Goal: Transaction & Acquisition: Purchase product/service

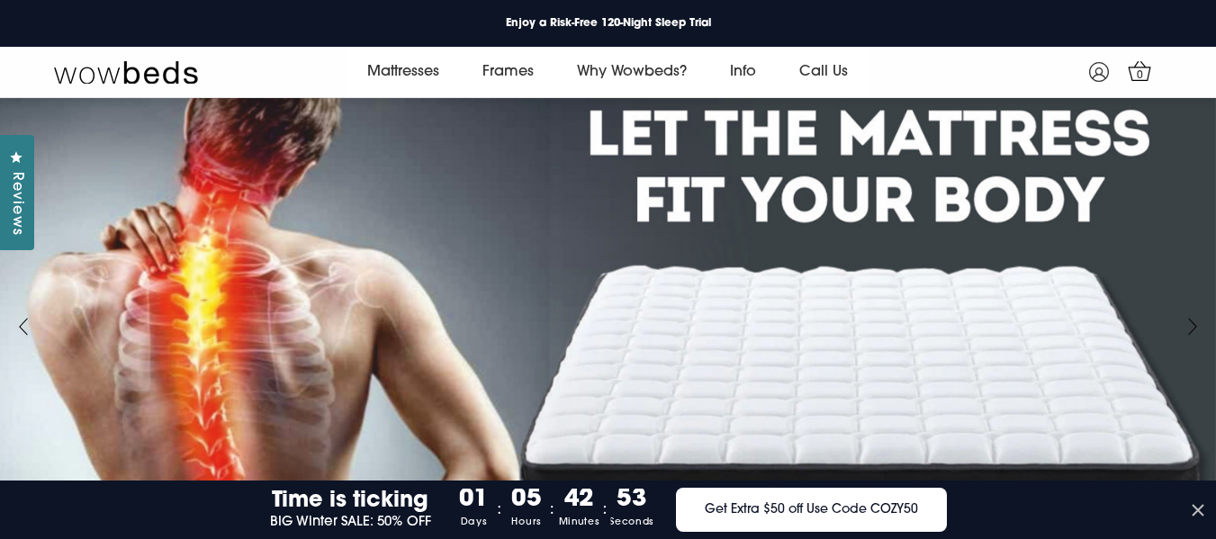
scroll to position [90, 0]
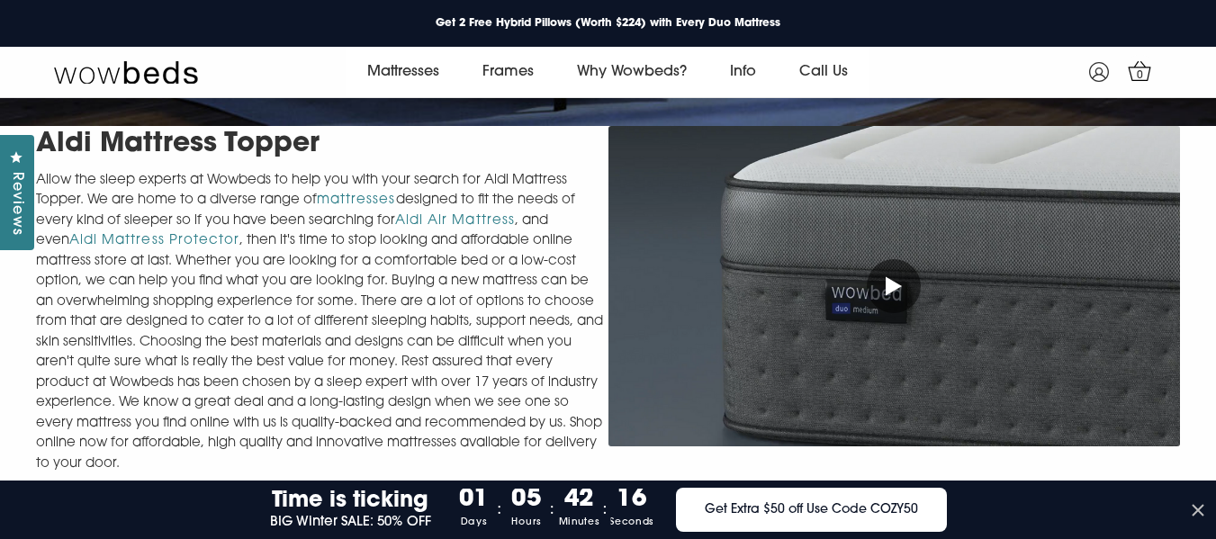
scroll to position [518, 0]
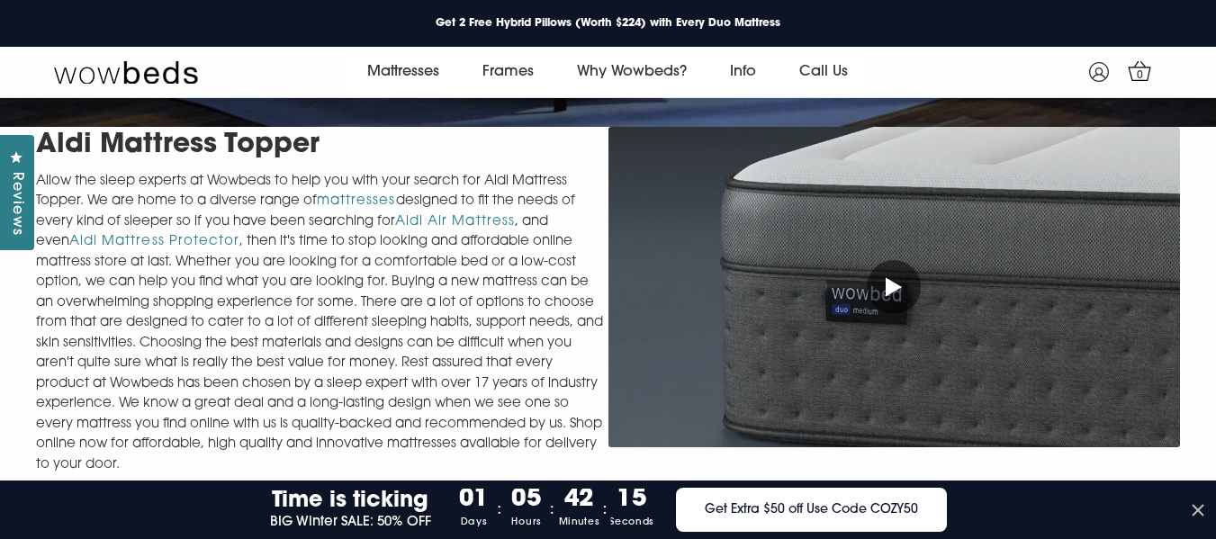
drag, startPoint x: 695, startPoint y: 212, endPoint x: 508, endPoint y: 248, distance: 190.8
click at [508, 248] on p "Allow the sleep experts at Wowbeds to help you with your search for Aldi Mattre…" at bounding box center [322, 324] width 572 height 304
drag, startPoint x: 690, startPoint y: 217, endPoint x: 460, endPoint y: 258, distance: 234.1
click at [460, 258] on p "Allow the sleep experts at Wowbeds to help you with your search for Aldi Mattre…" at bounding box center [322, 324] width 572 height 304
drag, startPoint x: 679, startPoint y: 210, endPoint x: 588, endPoint y: 277, distance: 113.2
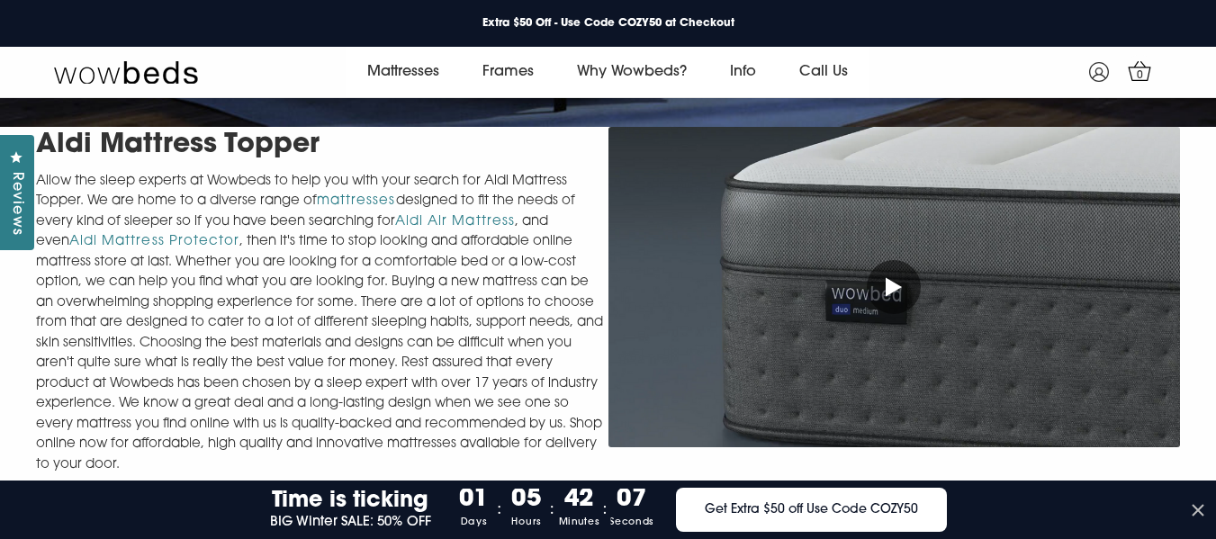
click at [536, 281] on p "Allow the sleep experts at Wowbeds to help you with your search for Aldi Mattre…" at bounding box center [322, 324] width 572 height 304
click at [883, 291] on div at bounding box center [894, 287] width 54 height 54
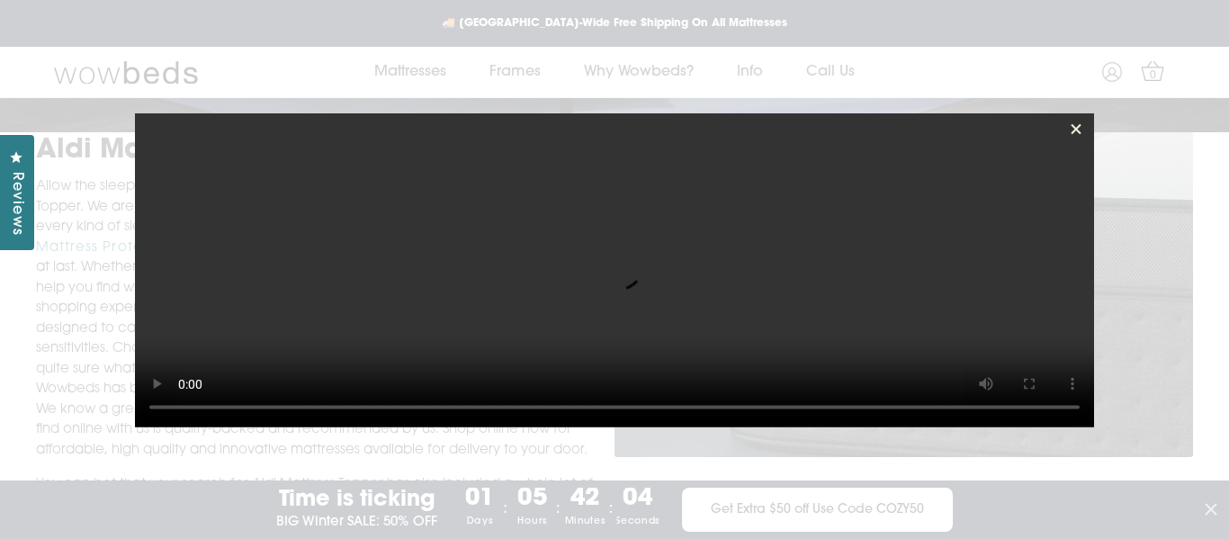
click at [1077, 125] on icon at bounding box center [1076, 129] width 18 height 18
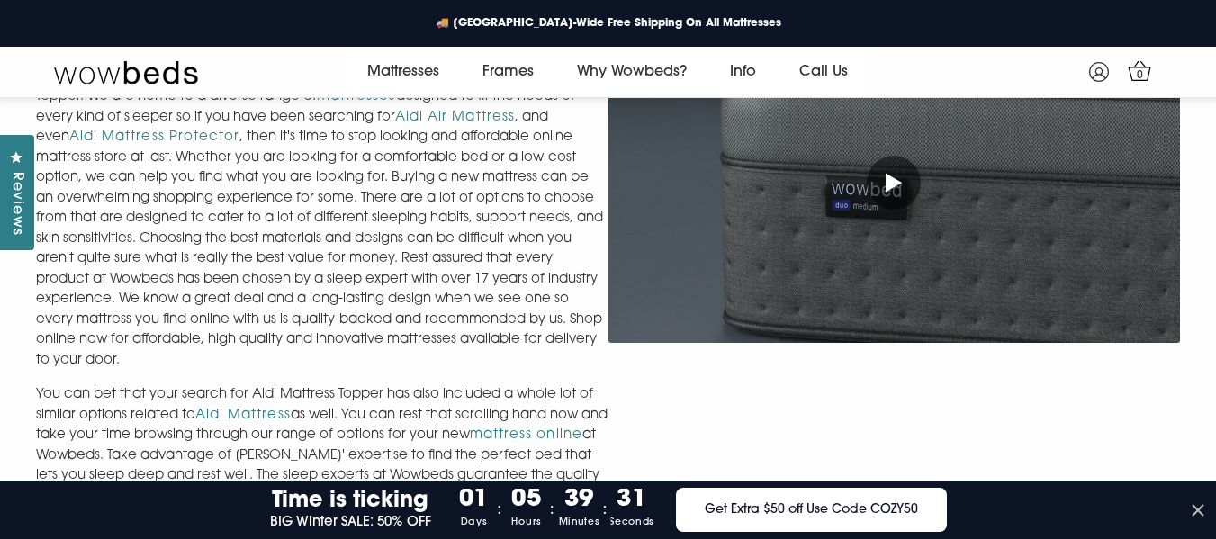
scroll to position [622, 0]
drag, startPoint x: 650, startPoint y: 249, endPoint x: 403, endPoint y: 233, distance: 247.1
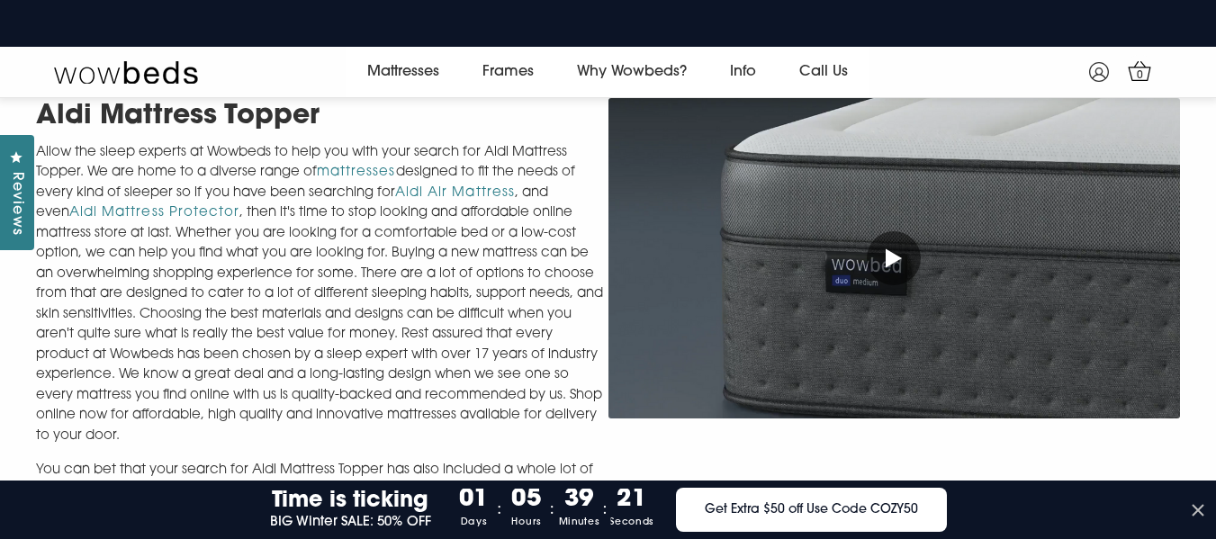
scroll to position [788, 0]
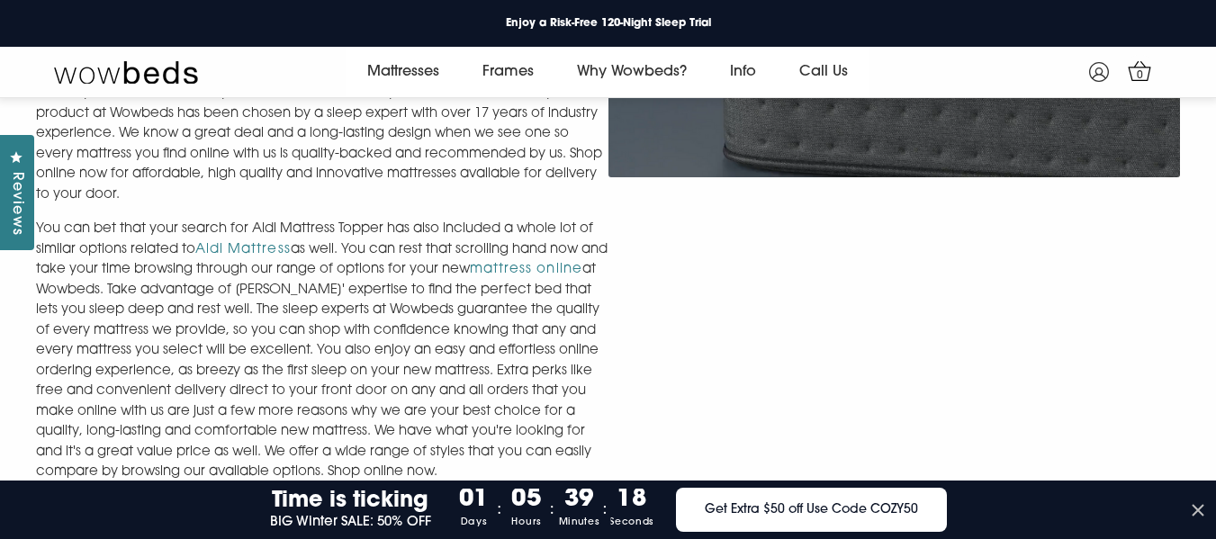
drag, startPoint x: 737, startPoint y: 140, endPoint x: 626, endPoint y: 279, distance: 178.1
click at [626, 290] on div at bounding box center [894, 336] width 572 height 959
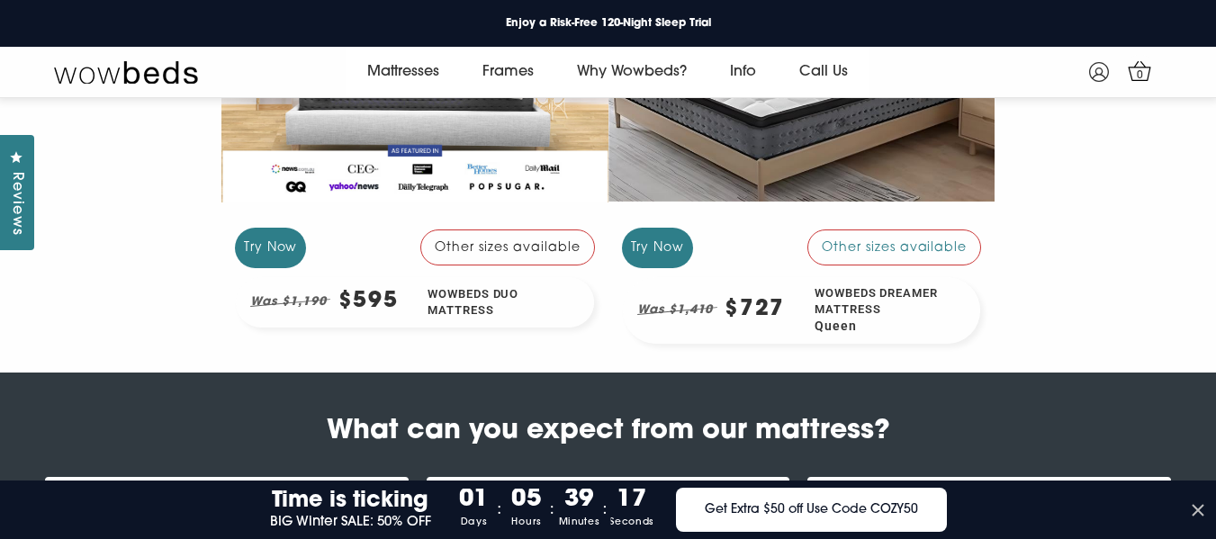
scroll to position [1599, 0]
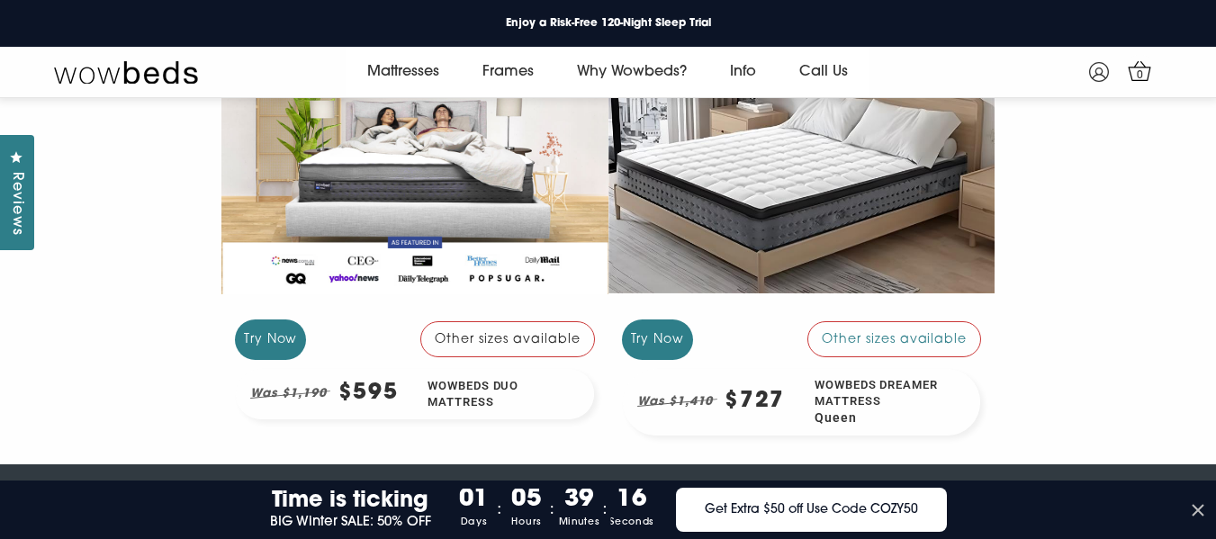
drag, startPoint x: 602, startPoint y: 164, endPoint x: 497, endPoint y: 155, distance: 105.7
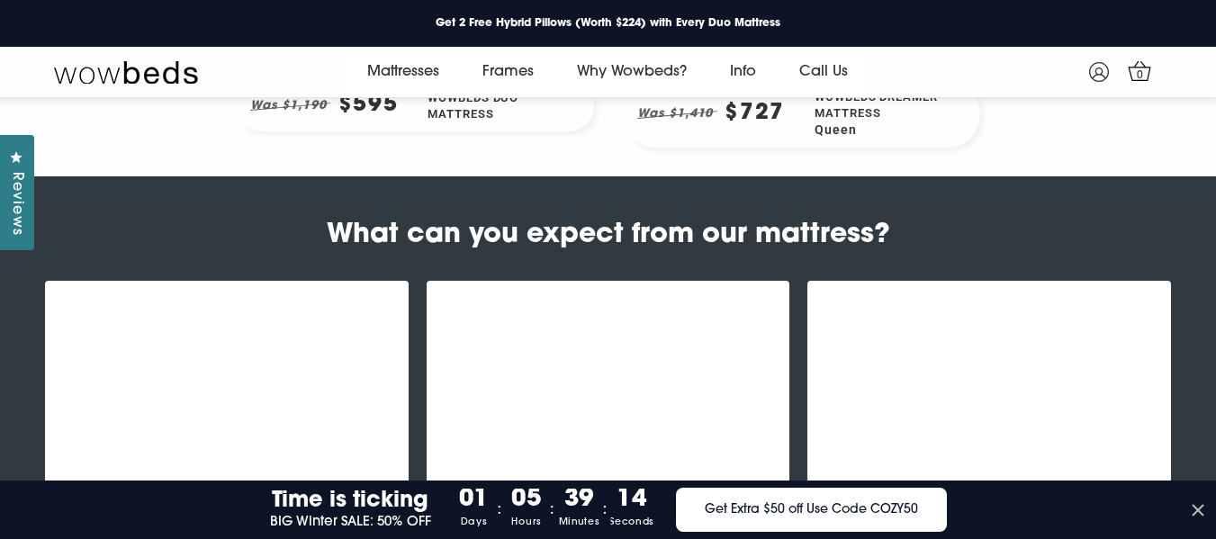
scroll to position [1959, 0]
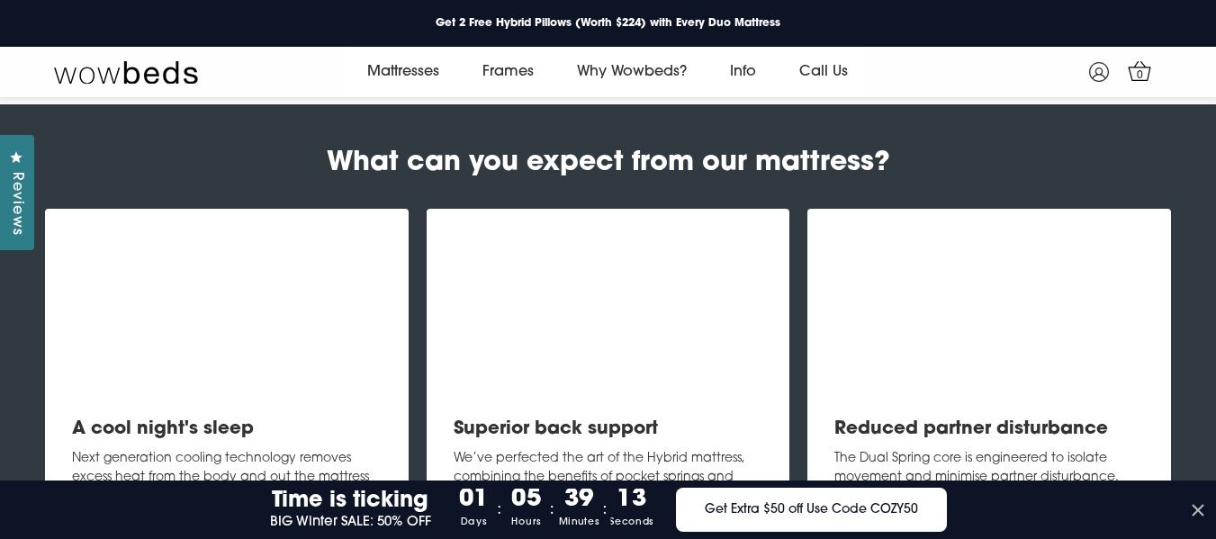
drag, startPoint x: 462, startPoint y: 233, endPoint x: 198, endPoint y: 242, distance: 263.9
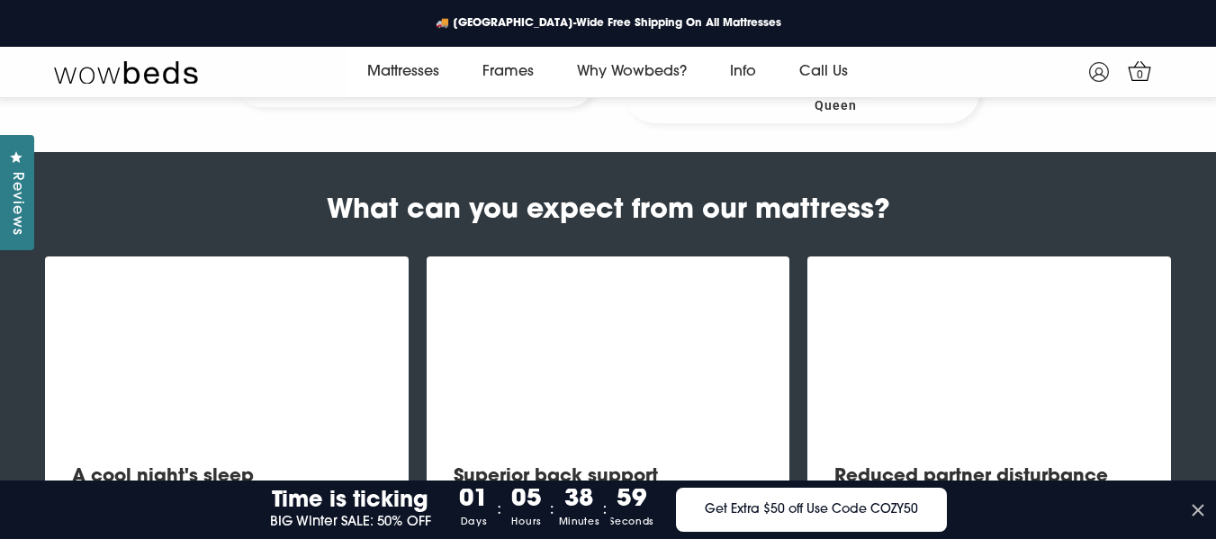
scroll to position [1762, 0]
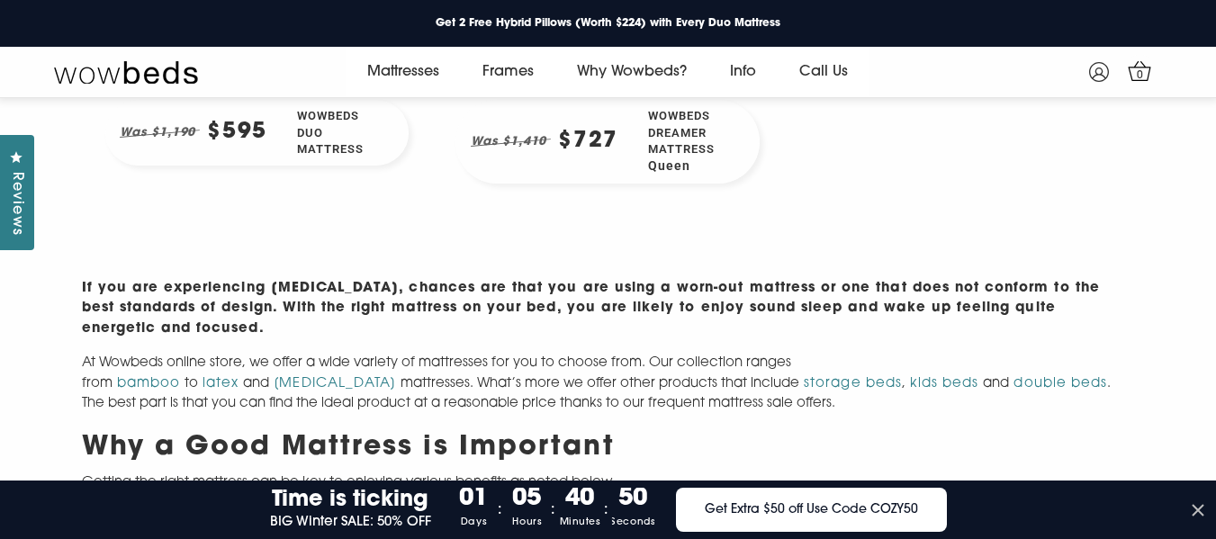
scroll to position [321, 0]
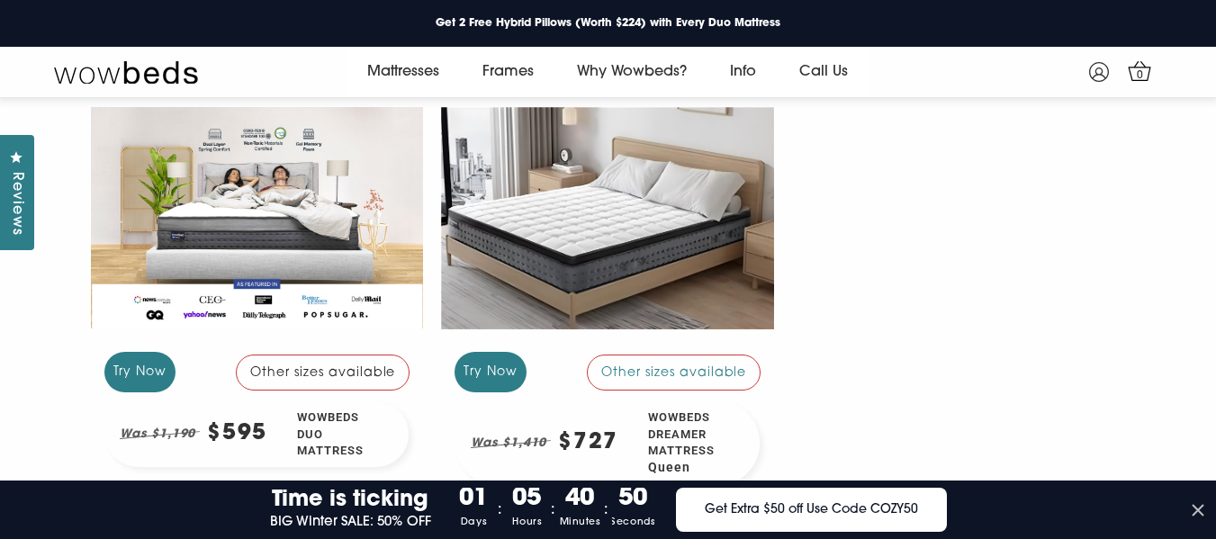
click at [345, 178] on div at bounding box center [257, 218] width 333 height 249
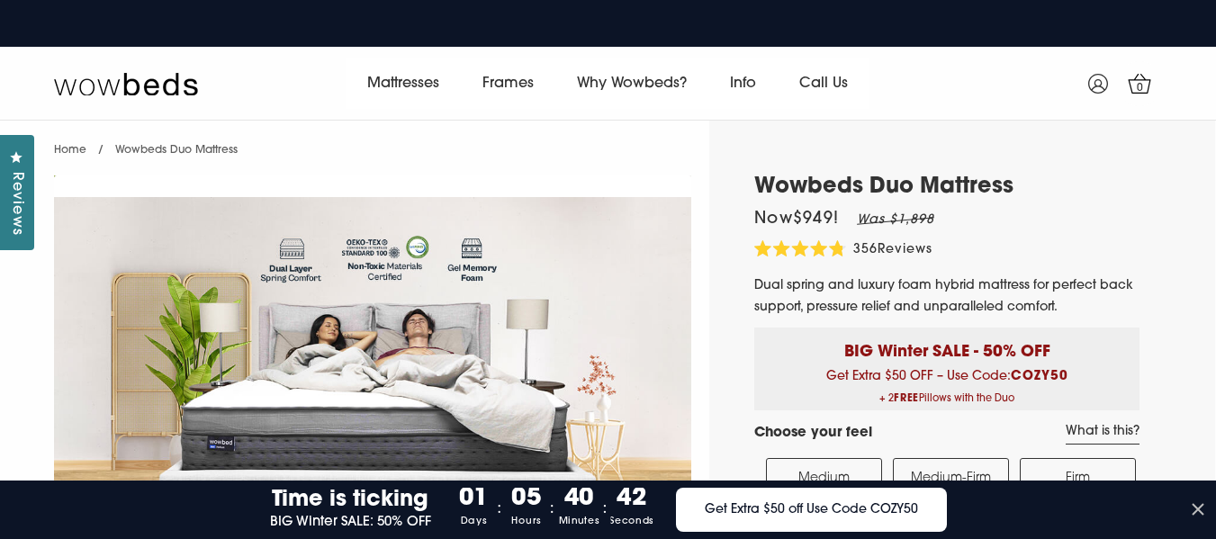
select select "Medium-Firm"
select select "Queen"
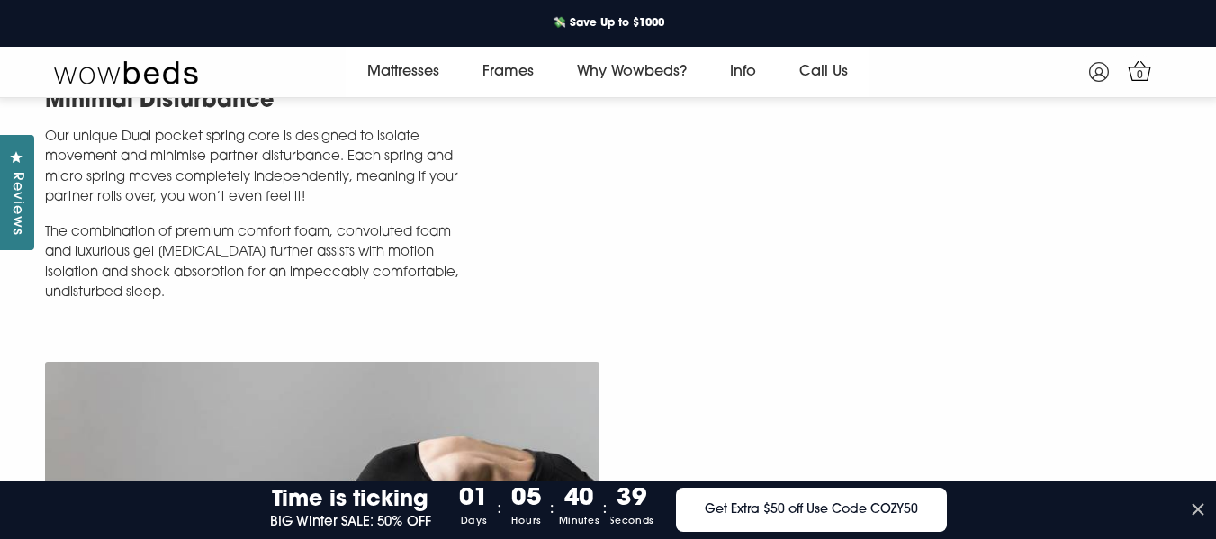
scroll to position [2436, 0]
